Goal: Task Accomplishment & Management: Use online tool/utility

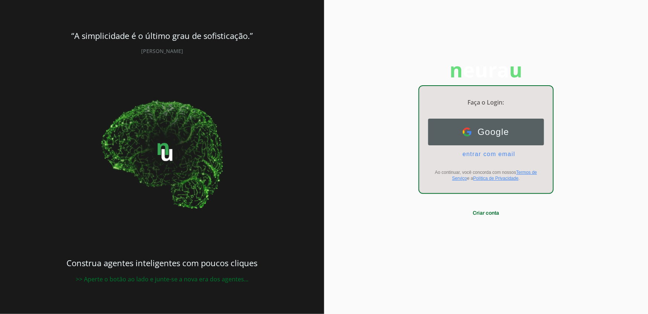
click at [510, 141] on button "Google Google" at bounding box center [486, 132] width 116 height 27
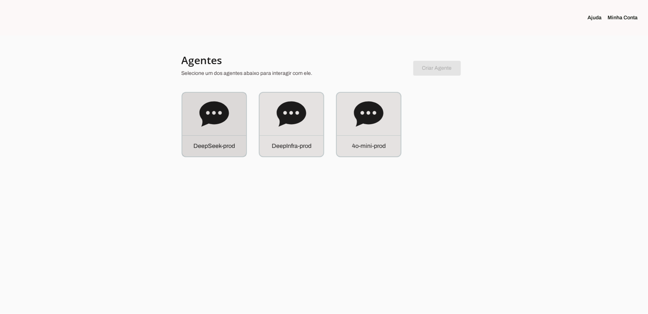
click at [213, 127] on icon at bounding box center [214, 114] width 30 height 30
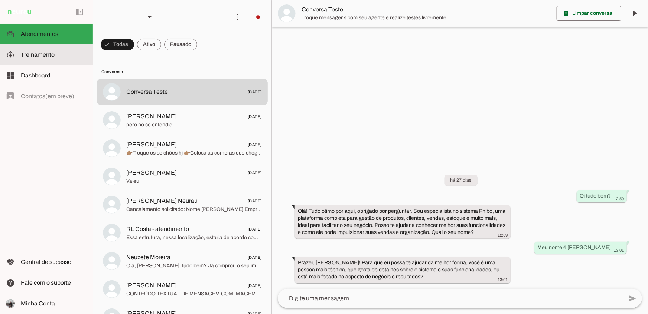
click at [36, 60] on md-item "model_training Treinamento Treinamento" at bounding box center [46, 55] width 93 height 21
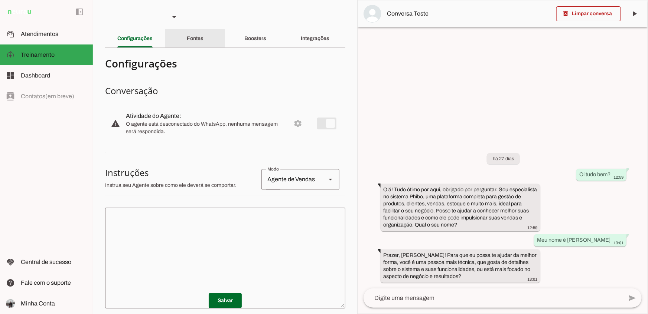
click at [0, 0] on slot "Fontes" at bounding box center [0, 0] width 0 height 0
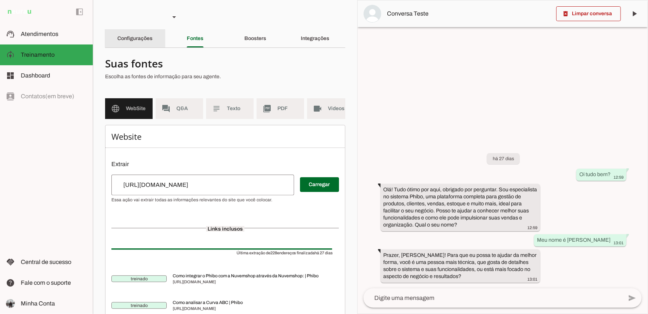
click at [150, 45] on div "Configurações" at bounding box center [134, 39] width 35 height 18
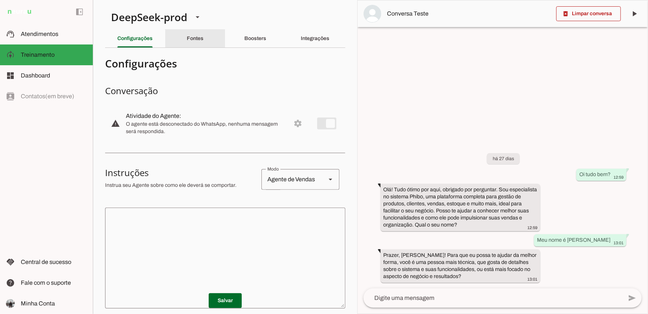
click at [198, 35] on div "Fontes" at bounding box center [195, 39] width 17 height 18
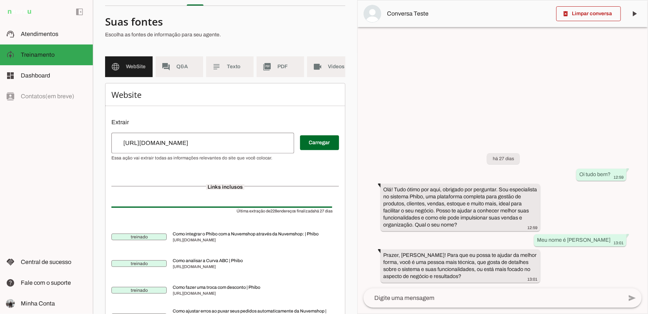
scroll to position [1, 0]
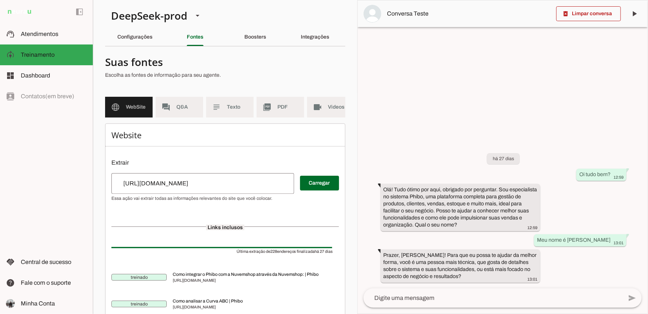
click at [202, 186] on input "[URL][DOMAIN_NAME]" at bounding box center [202, 183] width 171 height 9
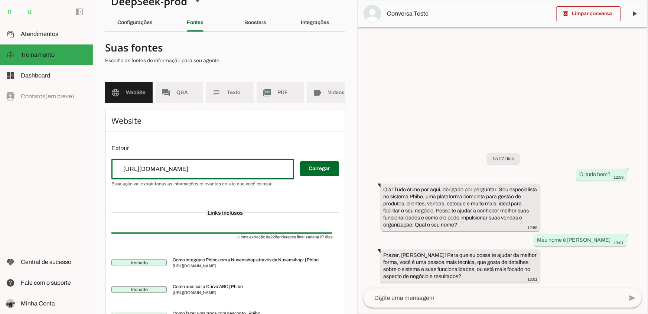
scroll to position [0, 0]
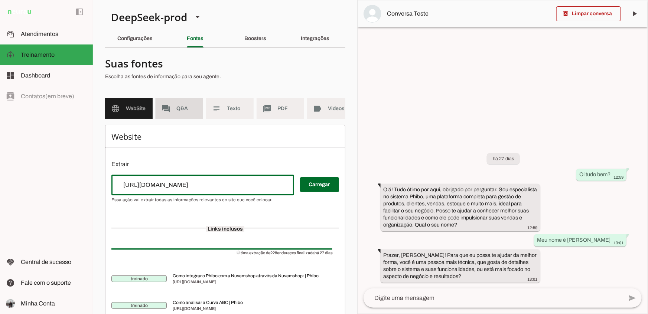
click at [184, 110] on span "Q&A" at bounding box center [186, 108] width 21 height 7
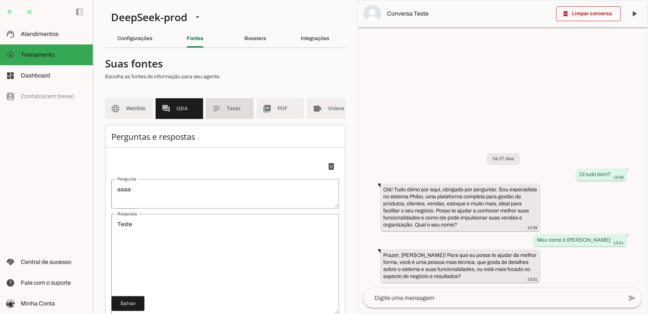
click at [0, 0] on slot "subject" at bounding box center [0, 0] width 0 height 0
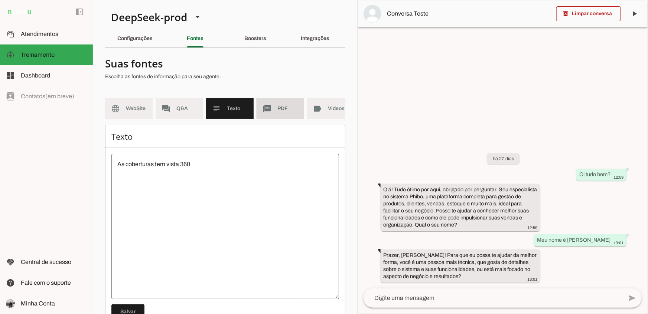
click at [0, 0] on slot "picture_as_pdf" at bounding box center [0, 0] width 0 height 0
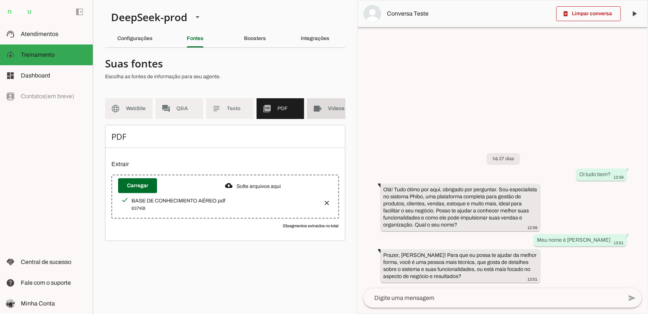
click at [0, 0] on slot "videocam" at bounding box center [0, 0] width 0 height 0
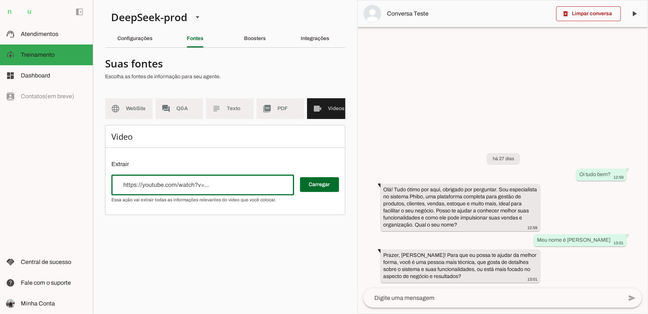
click at [204, 195] on div at bounding box center [202, 185] width 183 height 21
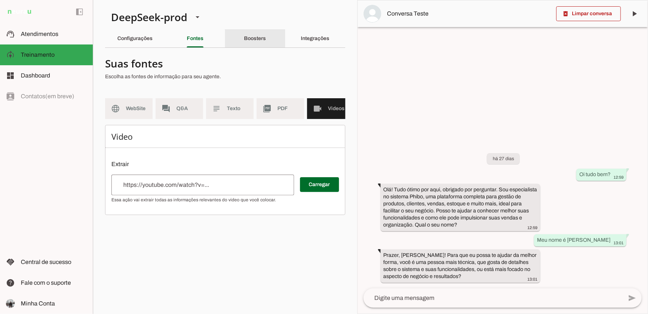
click at [244, 37] on div "Boosters" at bounding box center [255, 39] width 22 height 18
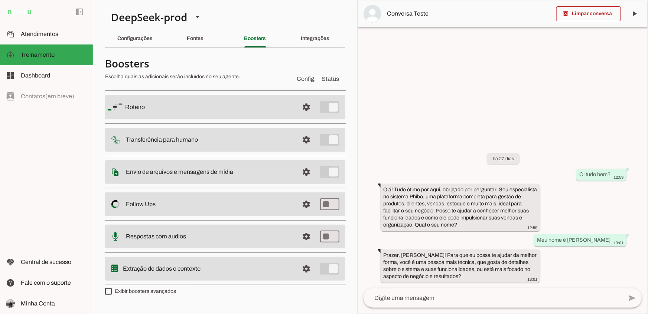
click at [153, 290] on label "Exibir boosters avançados" at bounding box center [140, 291] width 71 height 7
click at [112, 290] on md-checkbox at bounding box center [108, 291] width 7 height 7
type md-checkbox "on"
click at [298, 101] on span at bounding box center [307, 107] width 18 height 18
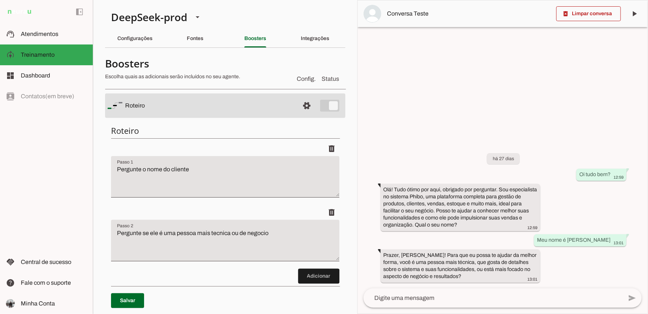
click at [292, 100] on md-item "settings [GEOGRAPHIC_DATA]" at bounding box center [225, 106] width 240 height 24
click at [300, 107] on span at bounding box center [307, 106] width 18 height 18
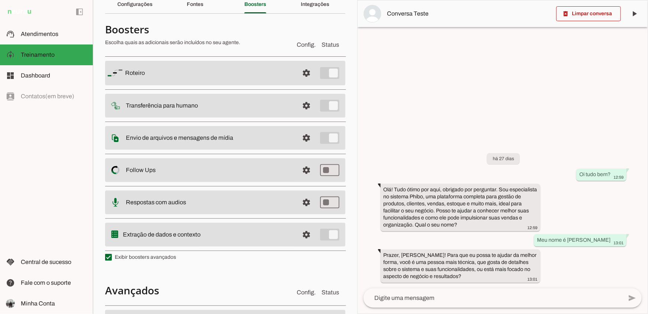
scroll to position [42, 0]
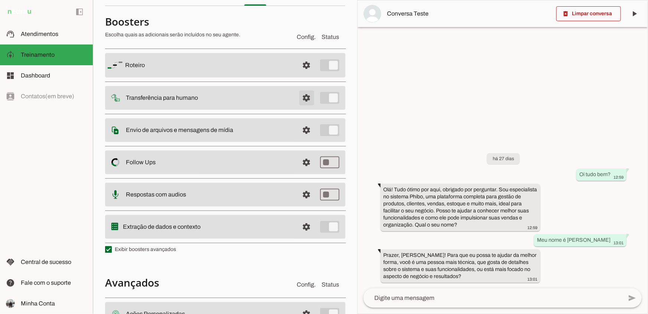
click at [302, 104] on span at bounding box center [307, 98] width 18 height 18
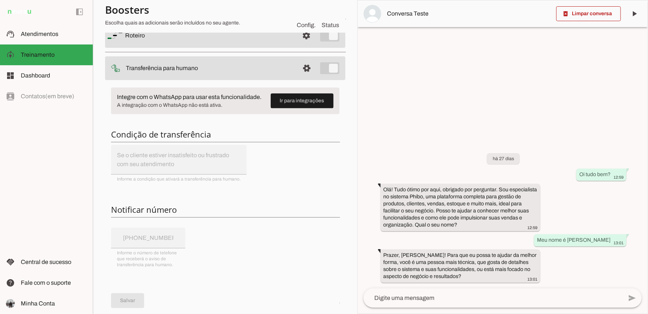
scroll to position [69, 0]
click at [181, 170] on div "Integre com o WhatsApp para usar esta funcionalidade. A integração com o WhatsA…" at bounding box center [225, 237] width 240 height 308
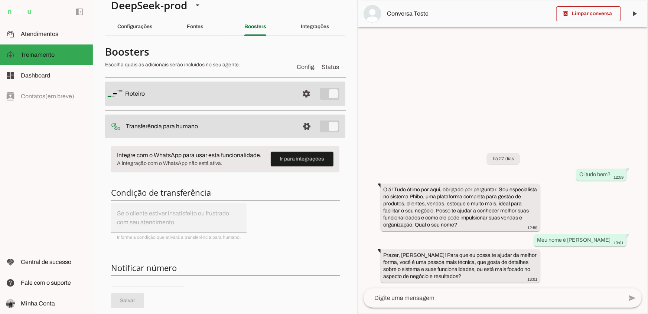
scroll to position [12, 0]
click at [303, 124] on span at bounding box center [307, 127] width 18 height 18
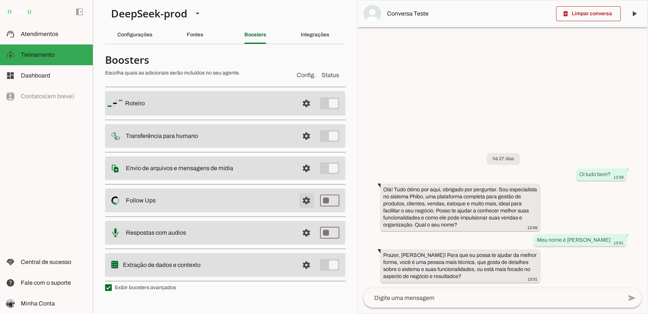
scroll to position [7, 0]
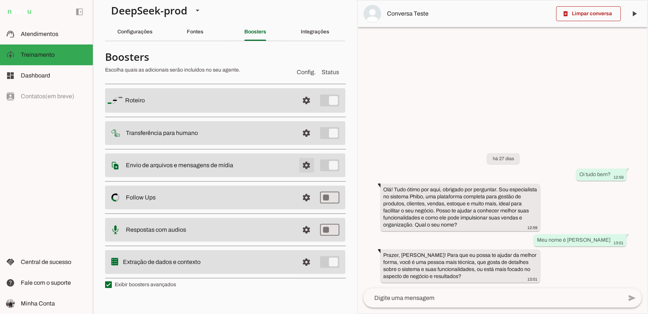
click at [304, 164] on span at bounding box center [307, 166] width 18 height 18
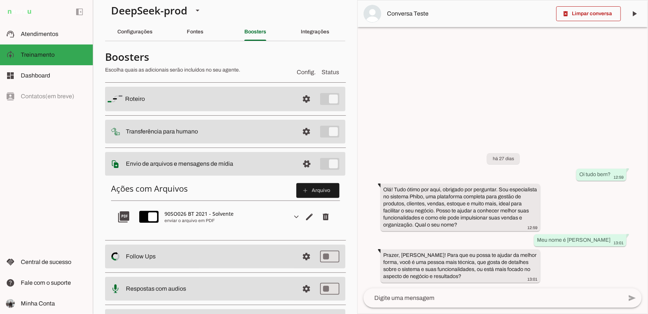
click at [0, 0] on slot "Envio de arquivos e mensagens de mídia Arquivos e mensagens de mídia O booster …" at bounding box center [0, 0] width 0 height 0
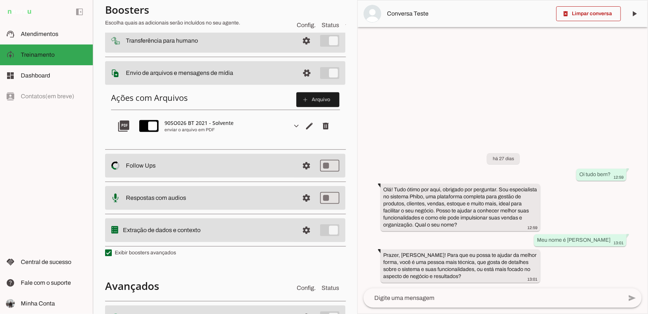
scroll to position [98, 0]
click at [302, 166] on span at bounding box center [307, 166] width 18 height 18
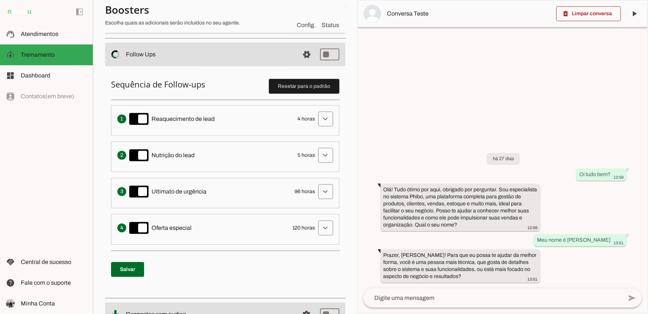
scroll to position [138, 0]
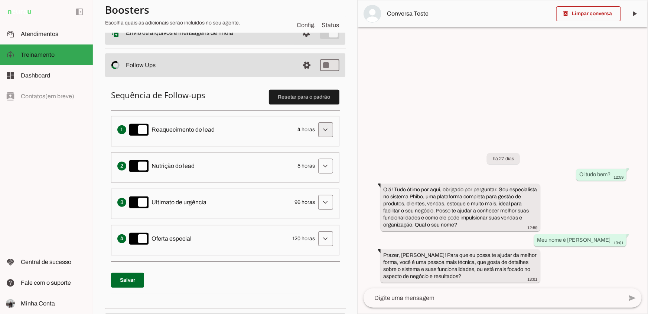
click at [319, 130] on span at bounding box center [326, 130] width 18 height 18
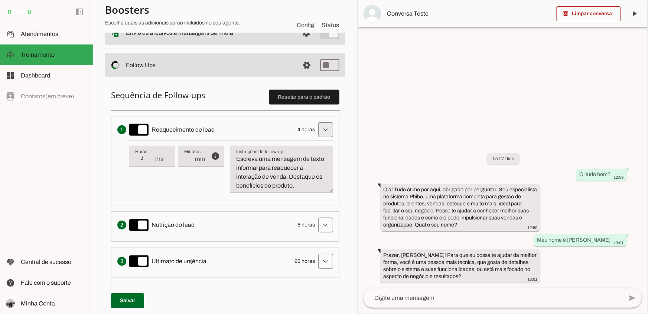
click at [319, 130] on span at bounding box center [326, 130] width 18 height 18
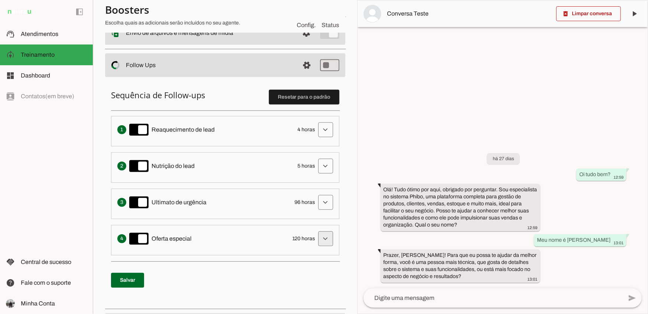
click at [317, 244] on span at bounding box center [326, 239] width 18 height 18
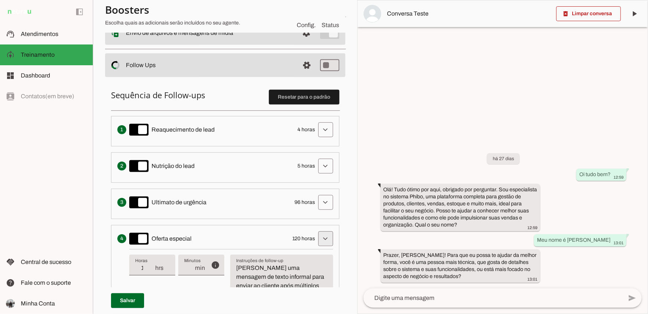
click at [317, 244] on span at bounding box center [326, 239] width 18 height 18
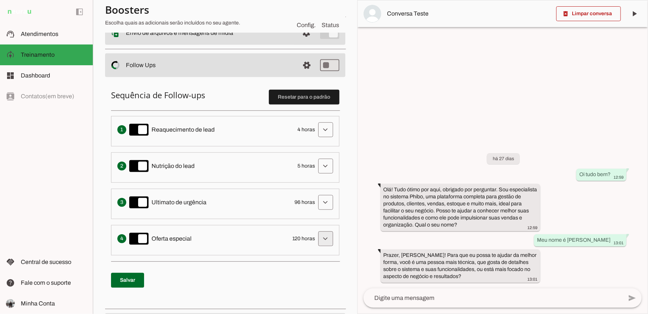
click at [317, 244] on span at bounding box center [326, 239] width 18 height 18
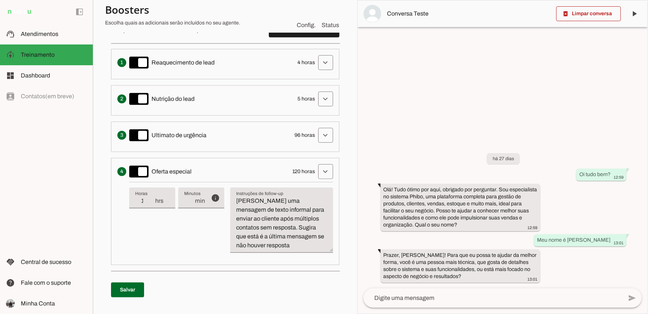
scroll to position [212, 0]
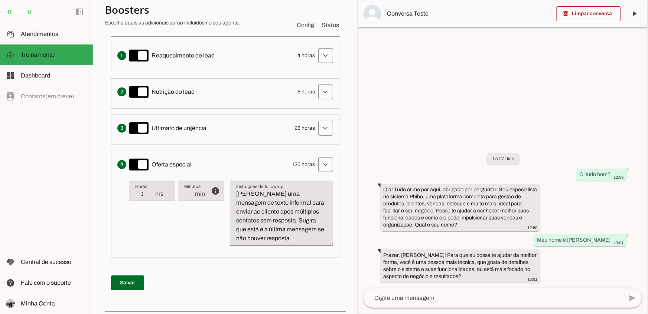
click at [279, 222] on textarea "[PERSON_NAME] uma mensagem de texto informal para enviar ao cliente após múltip…" at bounding box center [281, 216] width 103 height 53
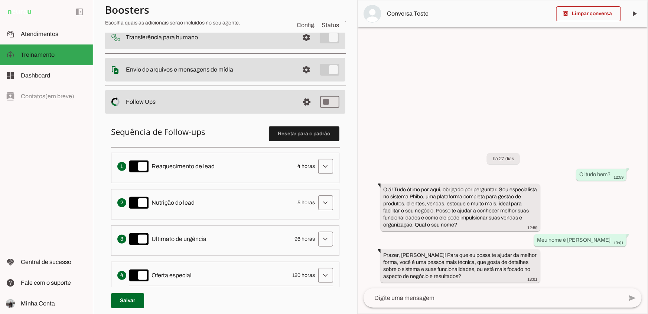
scroll to position [99, 0]
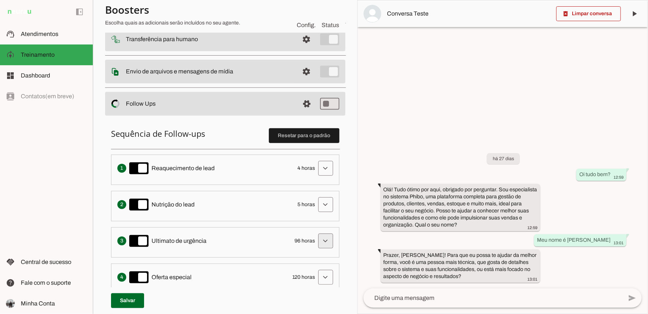
click at [319, 238] on span at bounding box center [326, 241] width 18 height 18
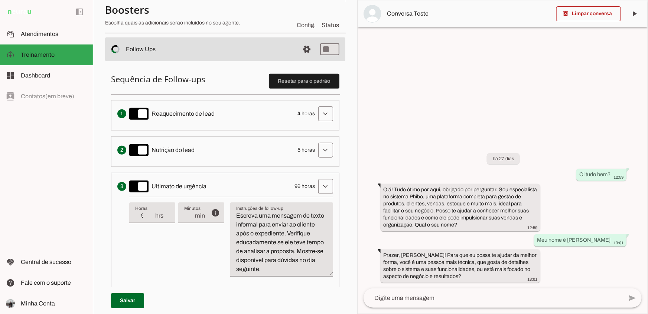
scroll to position [154, 0]
click at [307, 46] on span at bounding box center [307, 49] width 18 height 18
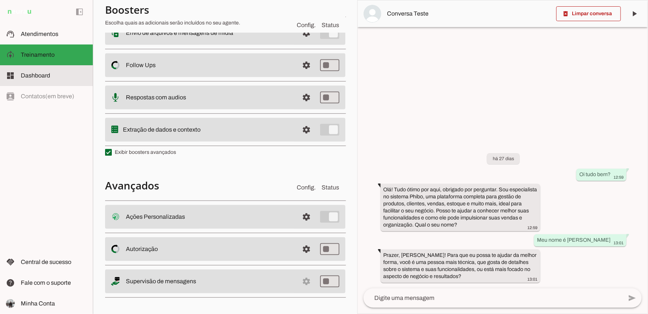
click at [62, 77] on slot at bounding box center [54, 75] width 66 height 9
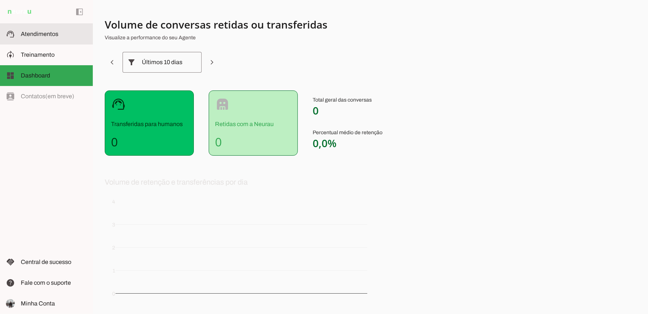
click at [54, 37] on slot at bounding box center [54, 34] width 66 height 9
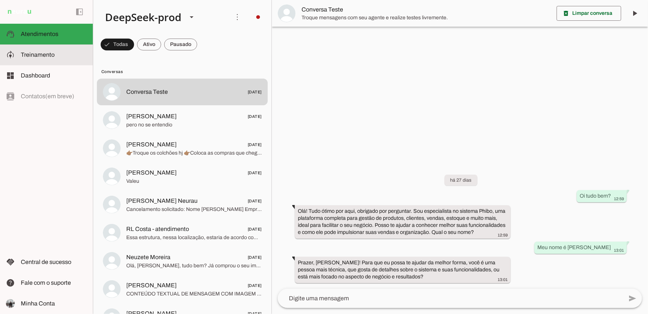
click at [0, 0] on slot at bounding box center [0, 0] width 0 height 0
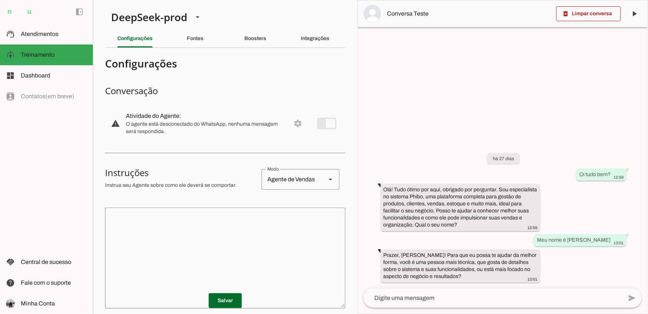
click at [187, 47] on div "Fontes" at bounding box center [195, 39] width 17 height 18
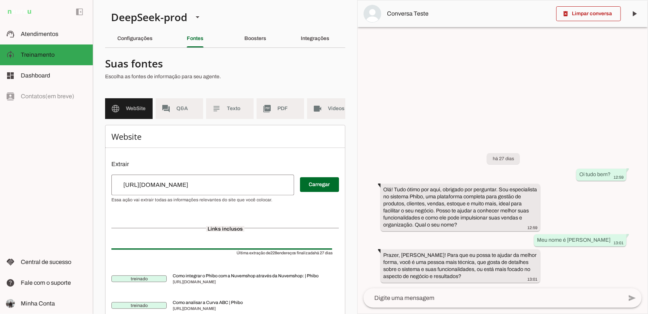
click at [213, 190] on input "[URL][DOMAIN_NAME]" at bounding box center [202, 185] width 171 height 9
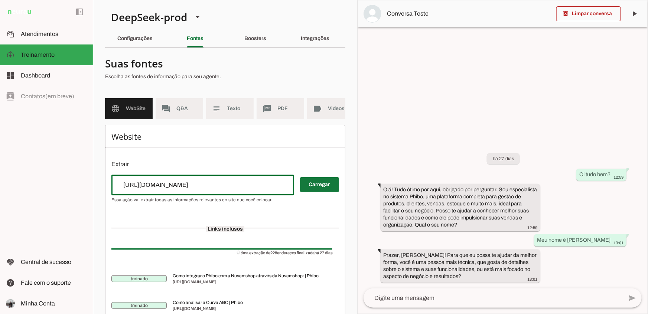
drag, startPoint x: 213, startPoint y: 190, endPoint x: 303, endPoint y: 190, distance: 89.5
click at [303, 190] on div "Carregar" at bounding box center [225, 189] width 228 height 28
type input "[URL][DOMAIN_NAME]"
type md-outlined-text-field "[URL][DOMAIN_NAME]"
click at [303, 190] on span at bounding box center [319, 185] width 39 height 18
